Goal: Task Accomplishment & Management: Use online tool/utility

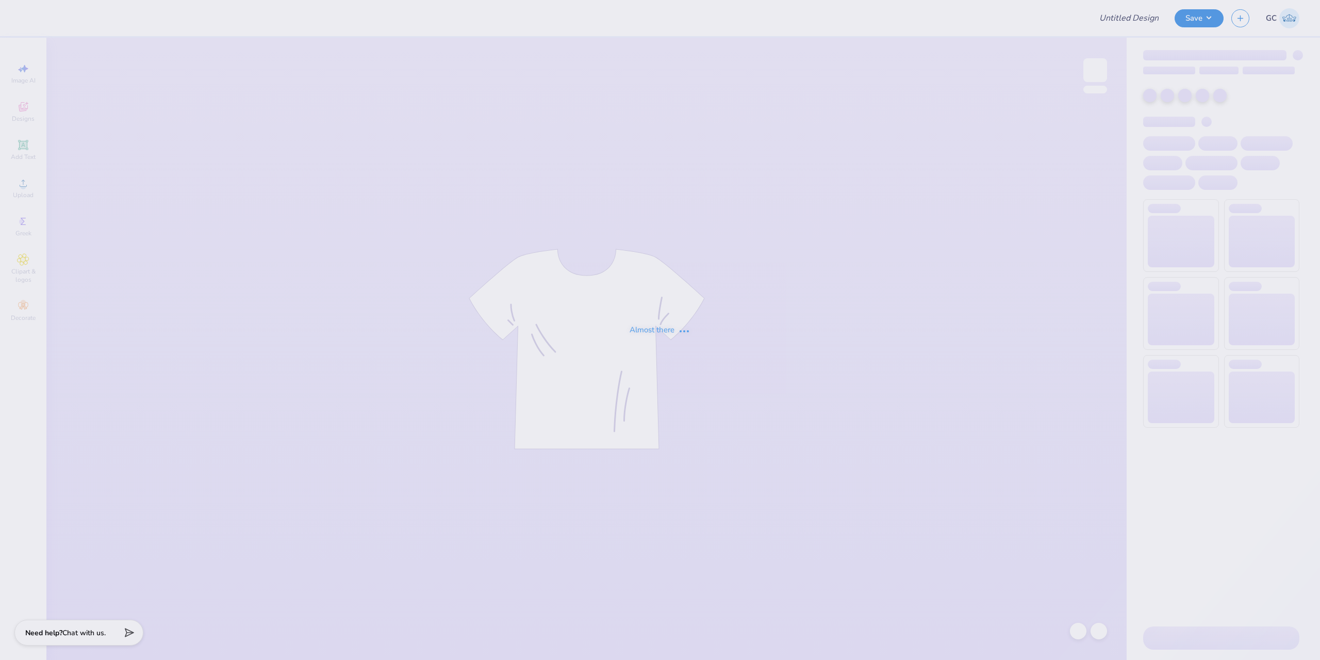
type input "Tridelt 2025"
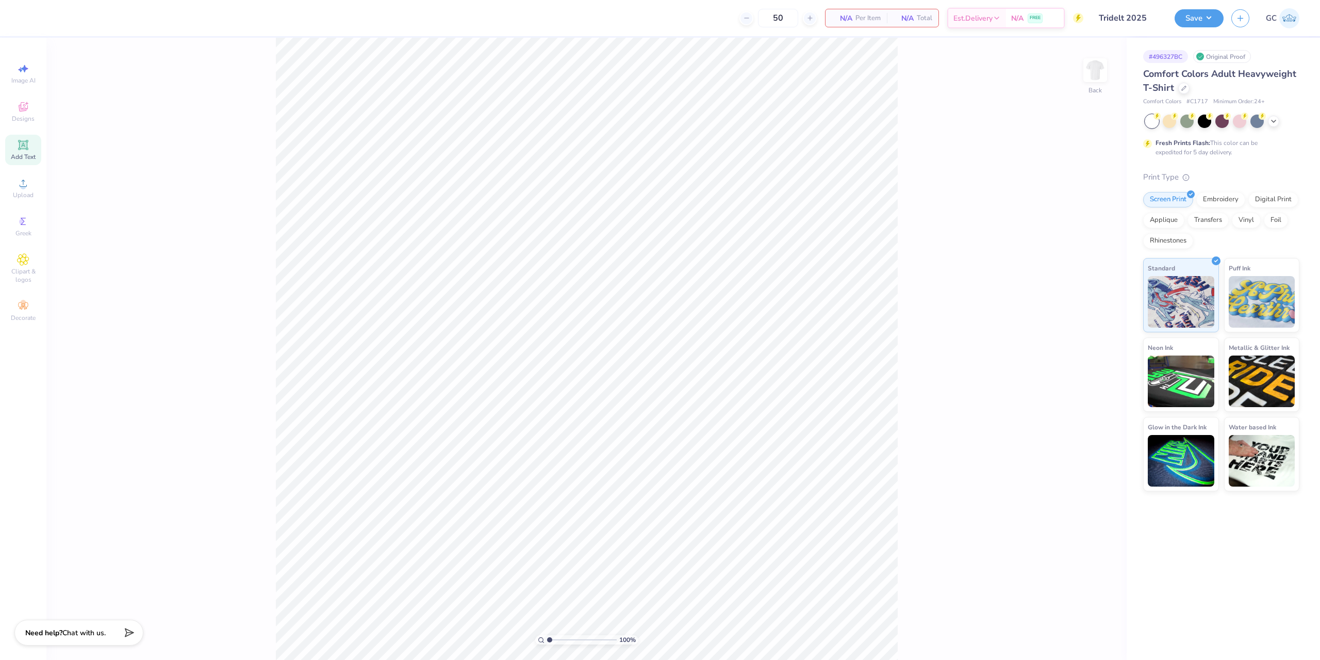
click at [23, 150] on icon at bounding box center [23, 145] width 12 height 12
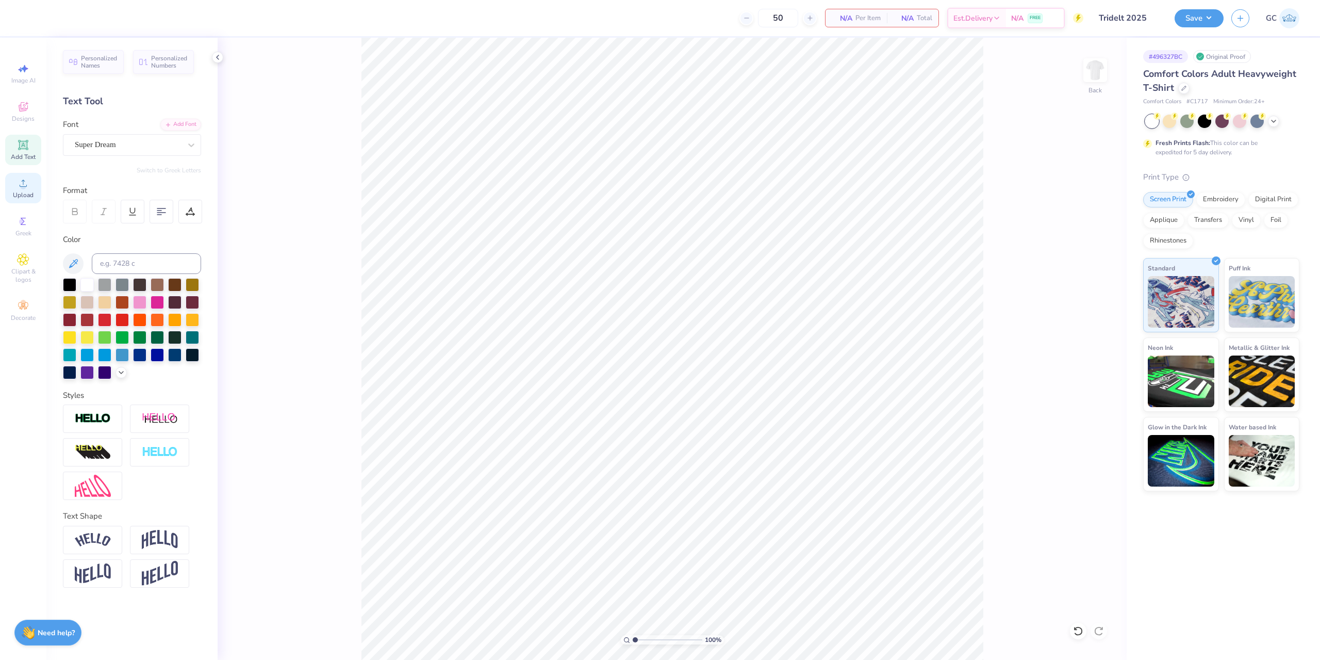
click at [22, 195] on span "Upload" at bounding box center [23, 195] width 21 height 8
drag, startPoint x: 1071, startPoint y: 303, endPoint x: 1097, endPoint y: 302, distance: 25.3
click at [1097, 302] on input "14.17" at bounding box center [1088, 301] width 37 height 14
type input "12.00"
type input "12.45"
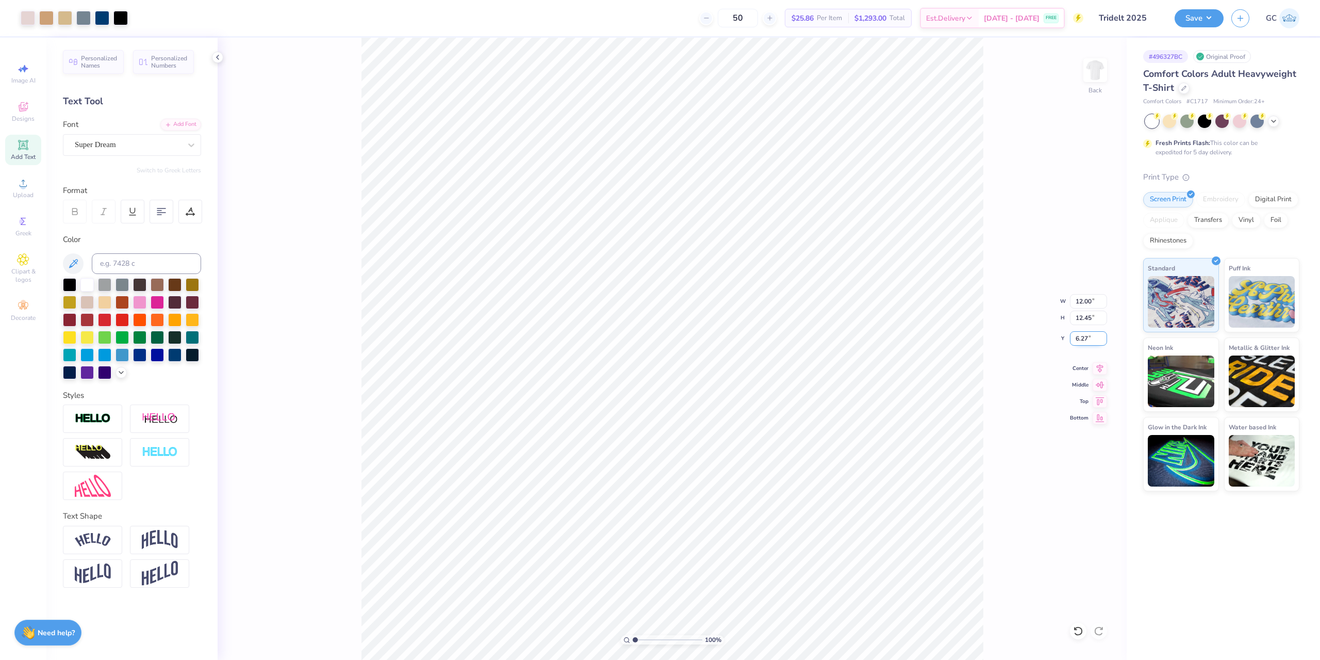
drag, startPoint x: 1093, startPoint y: 340, endPoint x: 1075, endPoint y: 340, distance: 18.6
click at [1074, 340] on input "6.27" at bounding box center [1088, 338] width 37 height 14
type input "3.00"
click at [1207, 13] on button "Save" at bounding box center [1199, 17] width 49 height 18
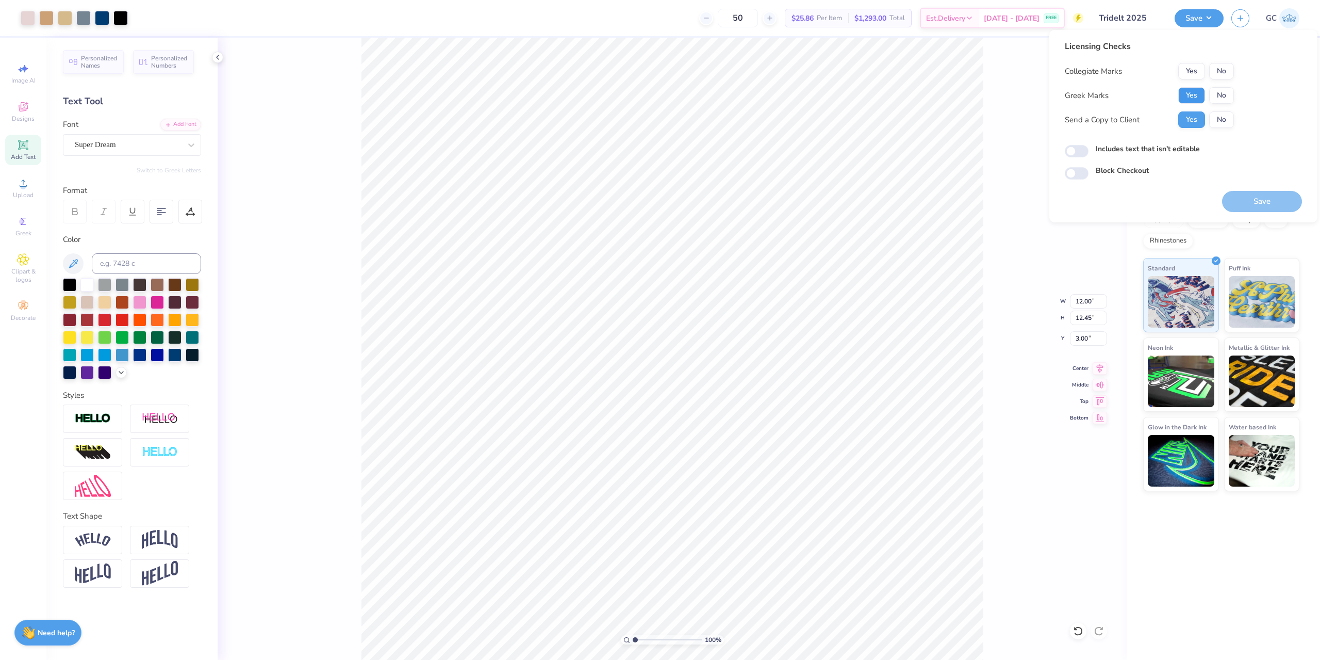
click at [1183, 90] on button "Yes" at bounding box center [1192, 95] width 27 height 17
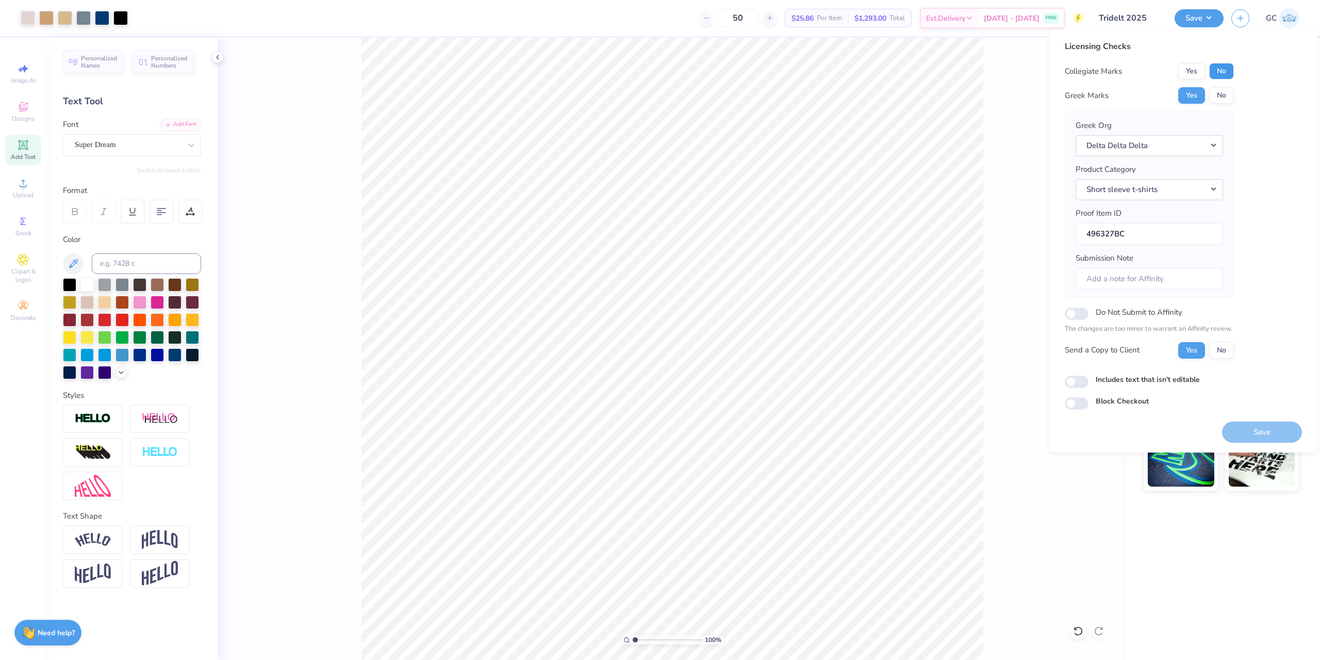
click at [1227, 71] on button "No" at bounding box center [1222, 71] width 25 height 17
click at [1269, 432] on button "Save" at bounding box center [1262, 431] width 80 height 21
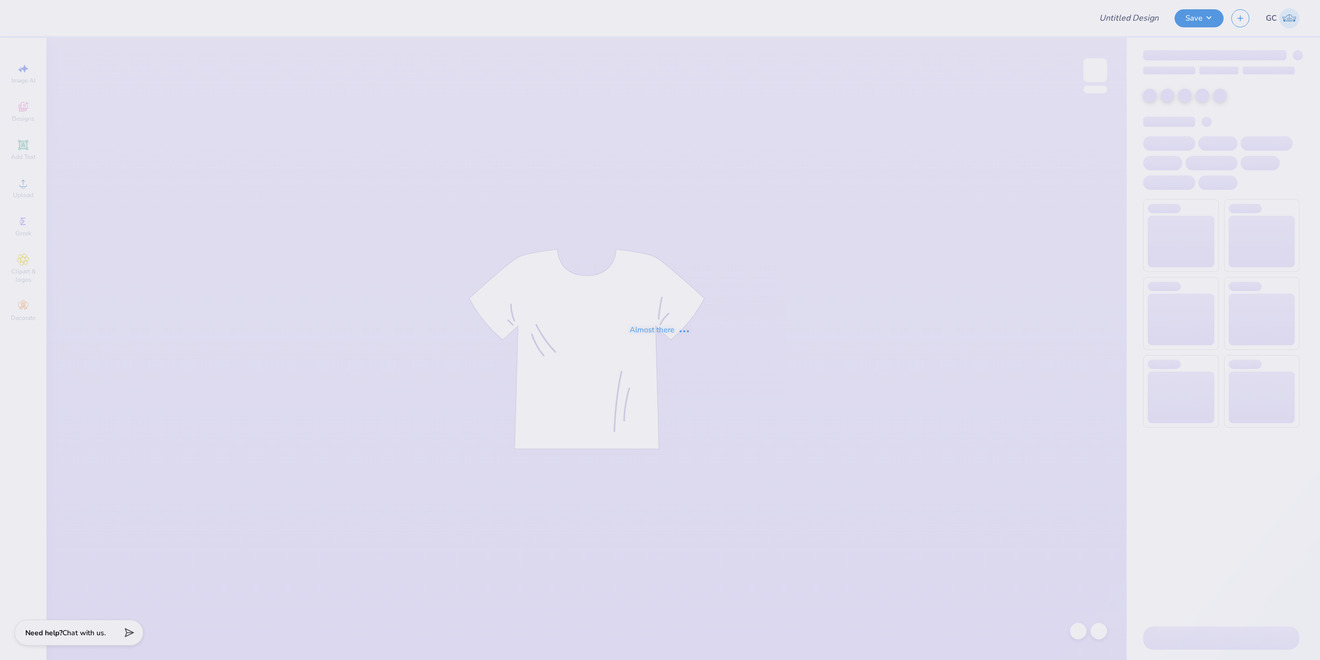
type input "DSP Tote Bags!!"
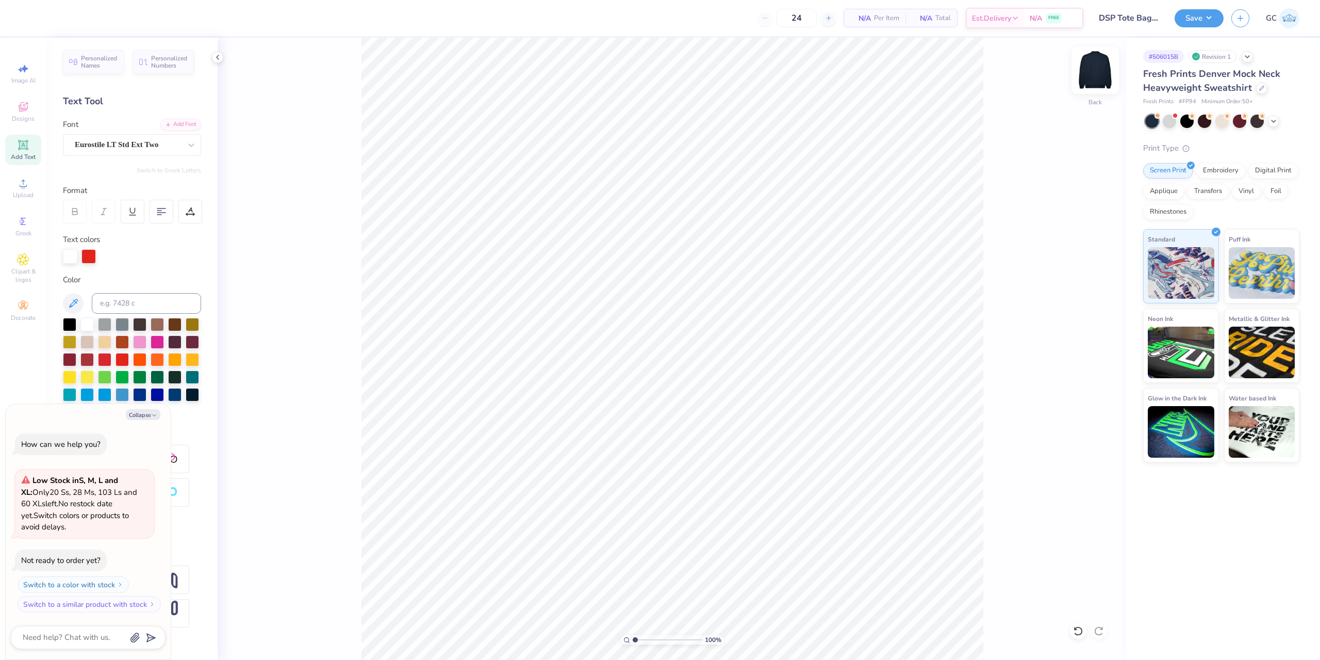
click at [1100, 80] on img at bounding box center [1095, 70] width 41 height 41
click at [1103, 60] on img at bounding box center [1095, 70] width 41 height 41
click at [1080, 629] on icon at bounding box center [1078, 631] width 10 height 10
click at [729, 486] on li "Download vector" at bounding box center [728, 486] width 81 height 20
type textarea "x"
